Goal: Information Seeking & Learning: Check status

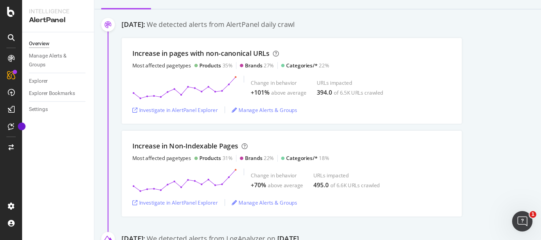
scroll to position [111, 0]
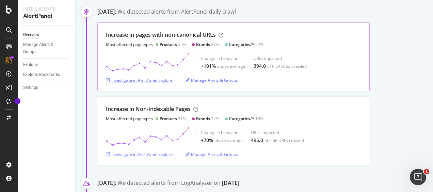
click at [165, 83] on div "Investigate in AlertPanel Explorer" at bounding box center [140, 80] width 68 height 6
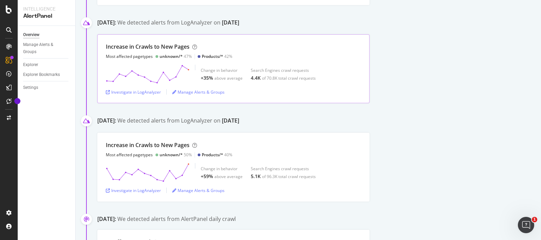
scroll to position [1034, 0]
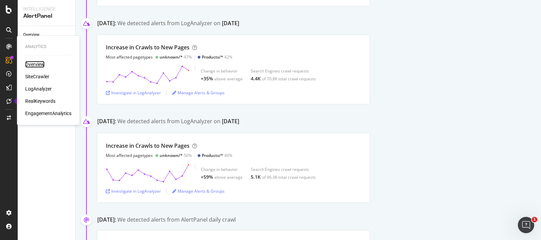
click at [38, 65] on div "Overview" at bounding box center [34, 64] width 19 height 7
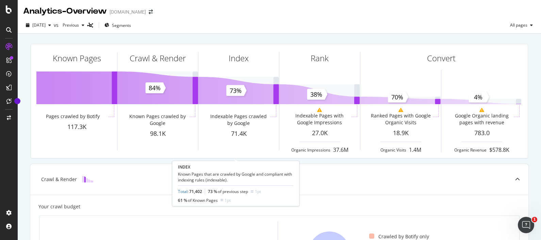
scroll to position [0, 0]
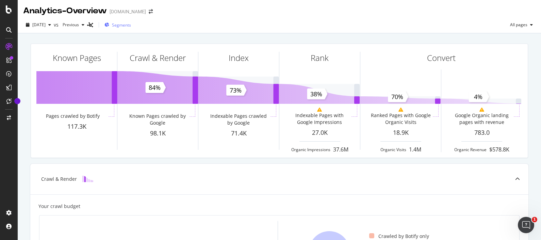
click at [131, 23] on span "Segments" at bounding box center [121, 25] width 19 height 6
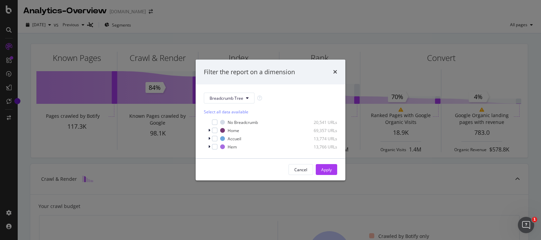
click at [332, 74] on div "Filter the report on a dimension" at bounding box center [270, 72] width 133 height 9
click at [333, 69] on icon "times" at bounding box center [335, 71] width 4 height 5
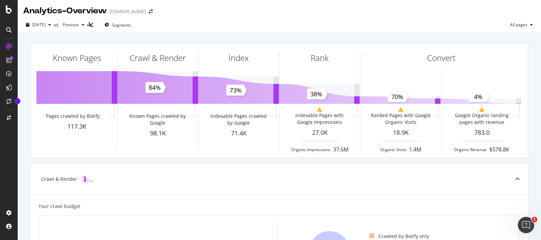
click at [12, 33] on div at bounding box center [8, 30] width 11 height 11
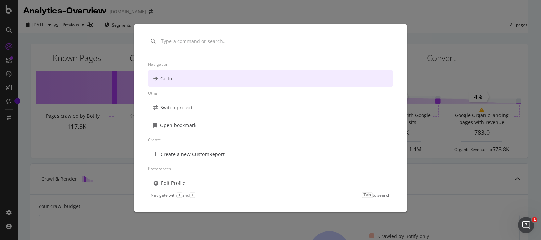
click at [12, 43] on div "Navigation Go to... Other Switch project Open bookmark Create Create a new Cust…" at bounding box center [270, 120] width 541 height 240
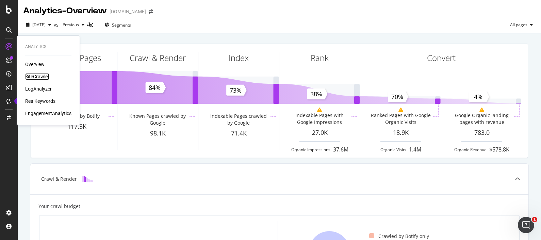
click at [40, 78] on div "SiteCrawler" at bounding box center [37, 76] width 24 height 7
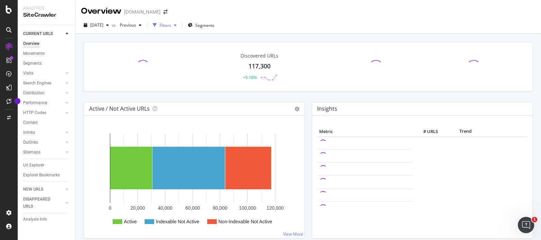
click at [179, 27] on div "button" at bounding box center [175, 25] width 8 height 4
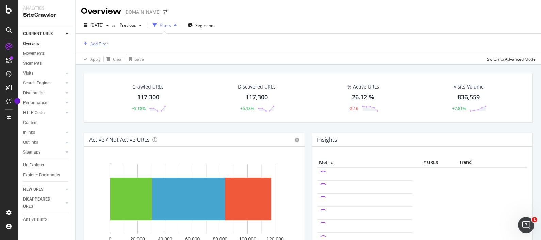
click at [105, 42] on div "Add Filter" at bounding box center [99, 44] width 18 height 6
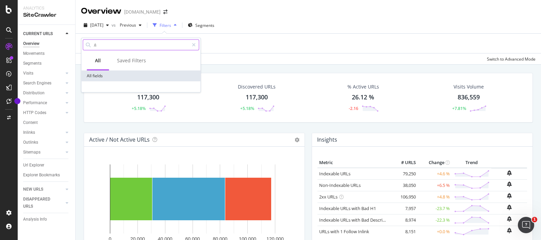
type input "/"
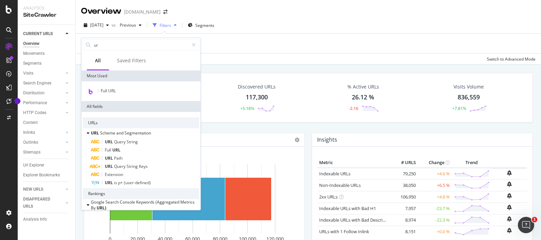
type input "ur"
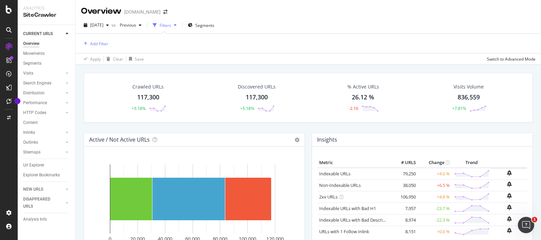
click at [282, 31] on div "2025 Sep. 12th vs Previous Filters Segments" at bounding box center [309, 27] width 466 height 14
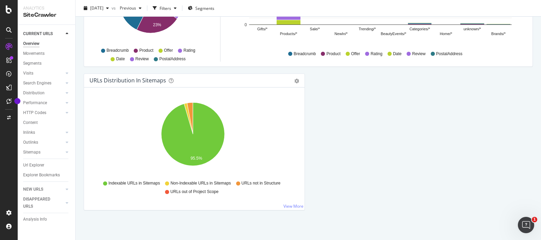
scroll to position [641, 0]
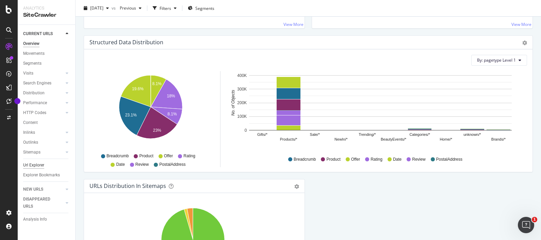
click at [32, 167] on div "Url Explorer" at bounding box center [33, 165] width 21 height 7
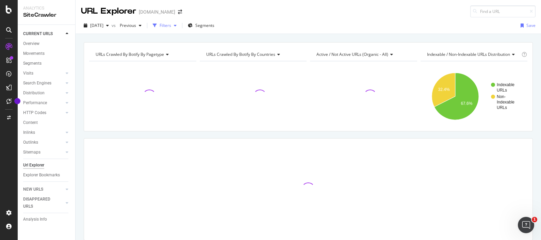
click at [177, 24] on icon "button" at bounding box center [175, 25] width 3 height 4
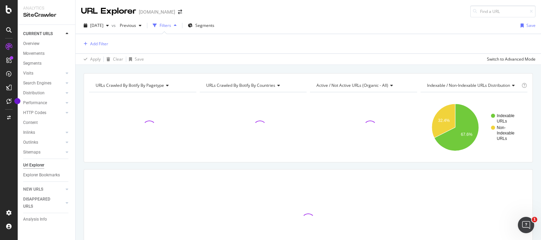
click at [94, 39] on div "Add Filter" at bounding box center [308, 43] width 455 height 19
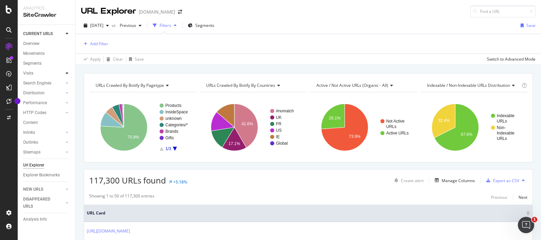
click at [64, 72] on div at bounding box center [67, 73] width 7 height 7
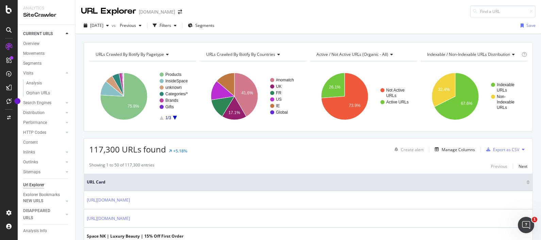
click at [64, 104] on div "Search Engines" at bounding box center [49, 103] width 52 height 10
click at [57, 105] on div at bounding box center [60, 102] width 7 height 7
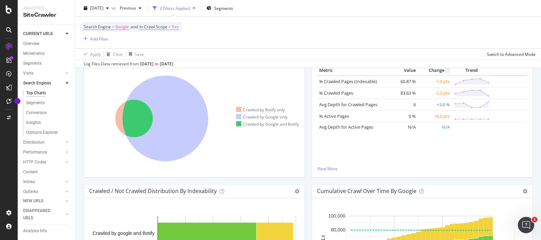
scroll to position [165, 0]
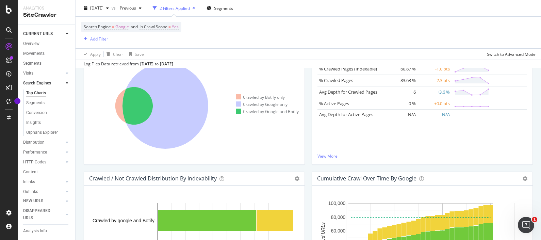
click at [195, 6] on icon "button" at bounding box center [194, 8] width 3 height 4
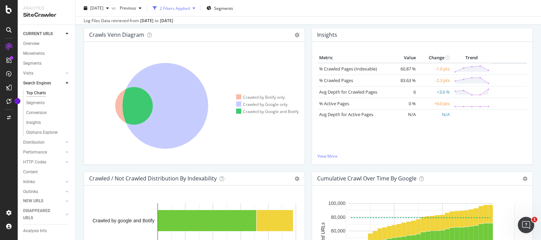
click at [198, 5] on div "2 Filters Applied" at bounding box center [174, 8] width 48 height 10
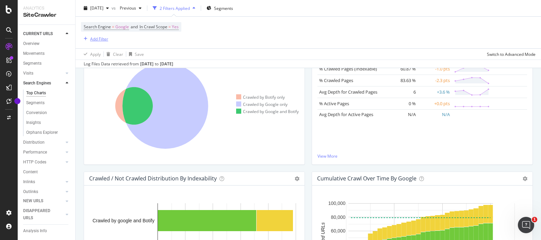
click at [100, 37] on div "Add Filter" at bounding box center [99, 39] width 18 height 6
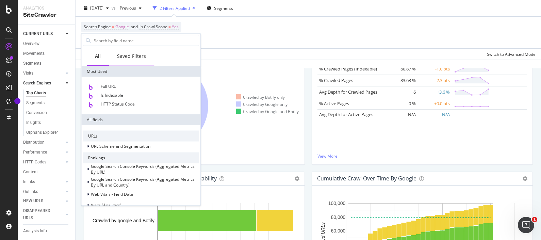
click at [140, 56] on div "Saved Filters" at bounding box center [131, 56] width 29 height 7
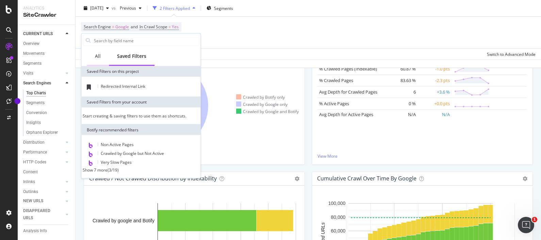
click at [97, 56] on div "All" at bounding box center [98, 56] width 6 height 7
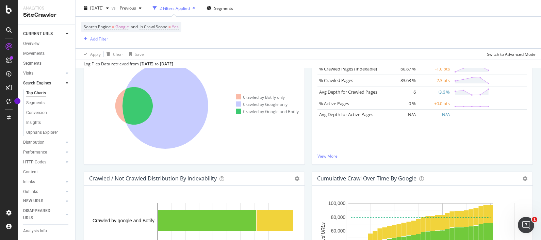
scroll to position [170, 0]
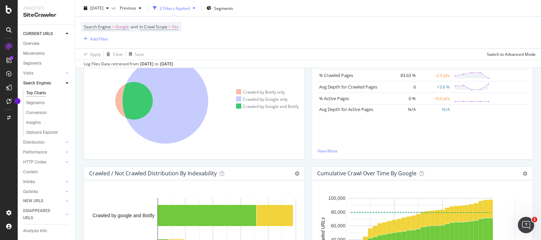
click at [236, 2] on div "2025 Sep. 12th vs Previous 2 Filters Applied Segments Search Engine = Google an…" at bounding box center [309, 34] width 466 height 68
click at [233, 3] on div "Segments" at bounding box center [220, 8] width 27 height 10
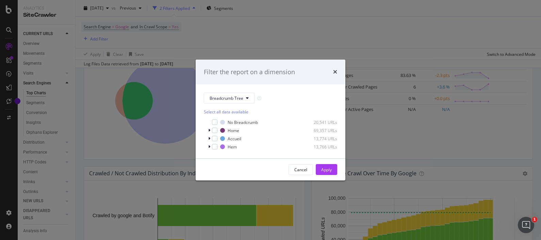
click at [247, 92] on div "Breadcrumb Tree Select all data available No Breadcrumb 20,541 URLs Home 69,357…" at bounding box center [271, 121] width 150 height 74
click at [250, 100] on button "Breadcrumb Tree" at bounding box center [229, 98] width 51 height 11
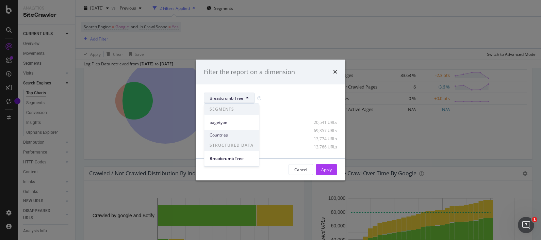
click at [243, 131] on div "Countries" at bounding box center [231, 135] width 55 height 10
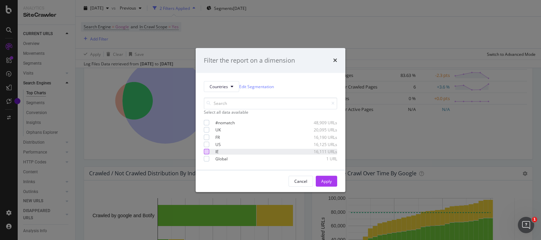
click at [207, 154] on div "modal" at bounding box center [206, 151] width 5 height 5
click at [317, 183] on button "Apply" at bounding box center [326, 181] width 21 height 11
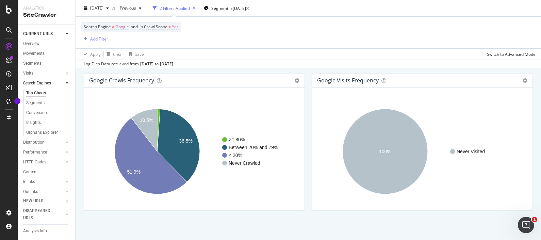
scroll to position [837, 0]
click at [57, 73] on div at bounding box center [60, 73] width 7 height 7
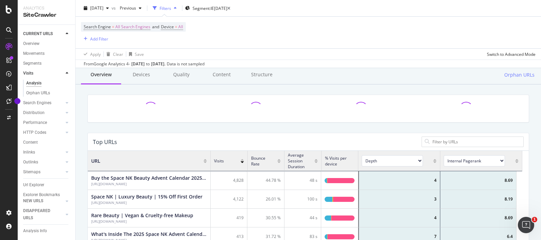
scroll to position [197, 428]
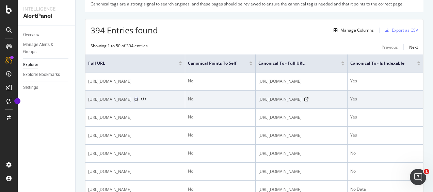
click at [138, 99] on icon at bounding box center [136, 99] width 4 height 4
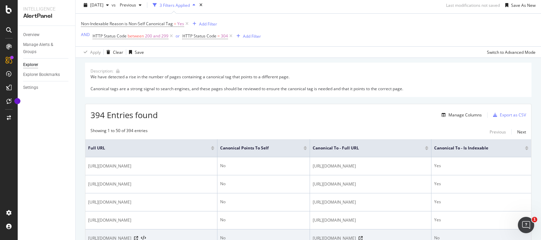
scroll to position [21, 0]
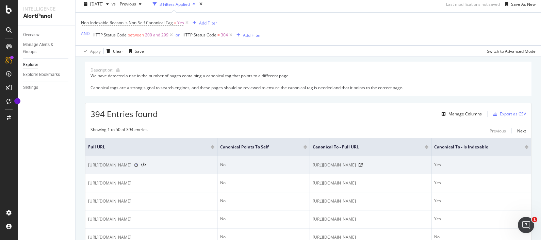
click at [138, 163] on icon at bounding box center [136, 165] width 4 height 4
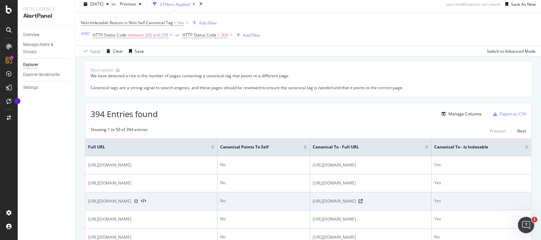
click at [138, 192] on icon at bounding box center [136, 201] width 4 height 4
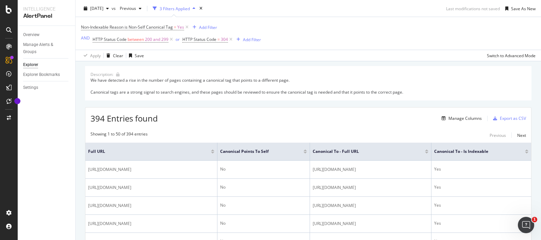
scroll to position [0, 0]
